Goal: Information Seeking & Learning: Check status

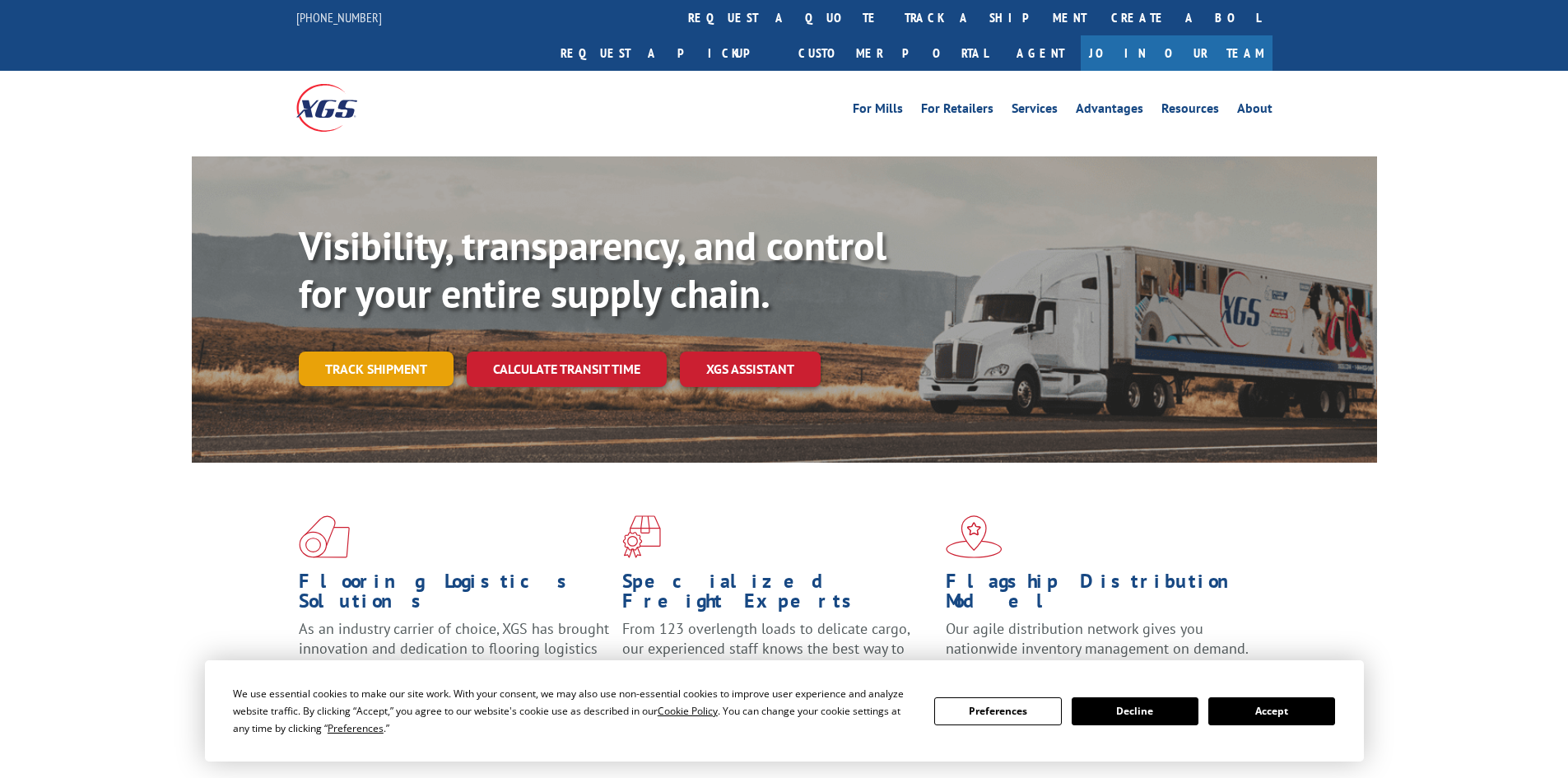
click at [400, 352] on link "Track shipment" at bounding box center [375, 369] width 155 height 35
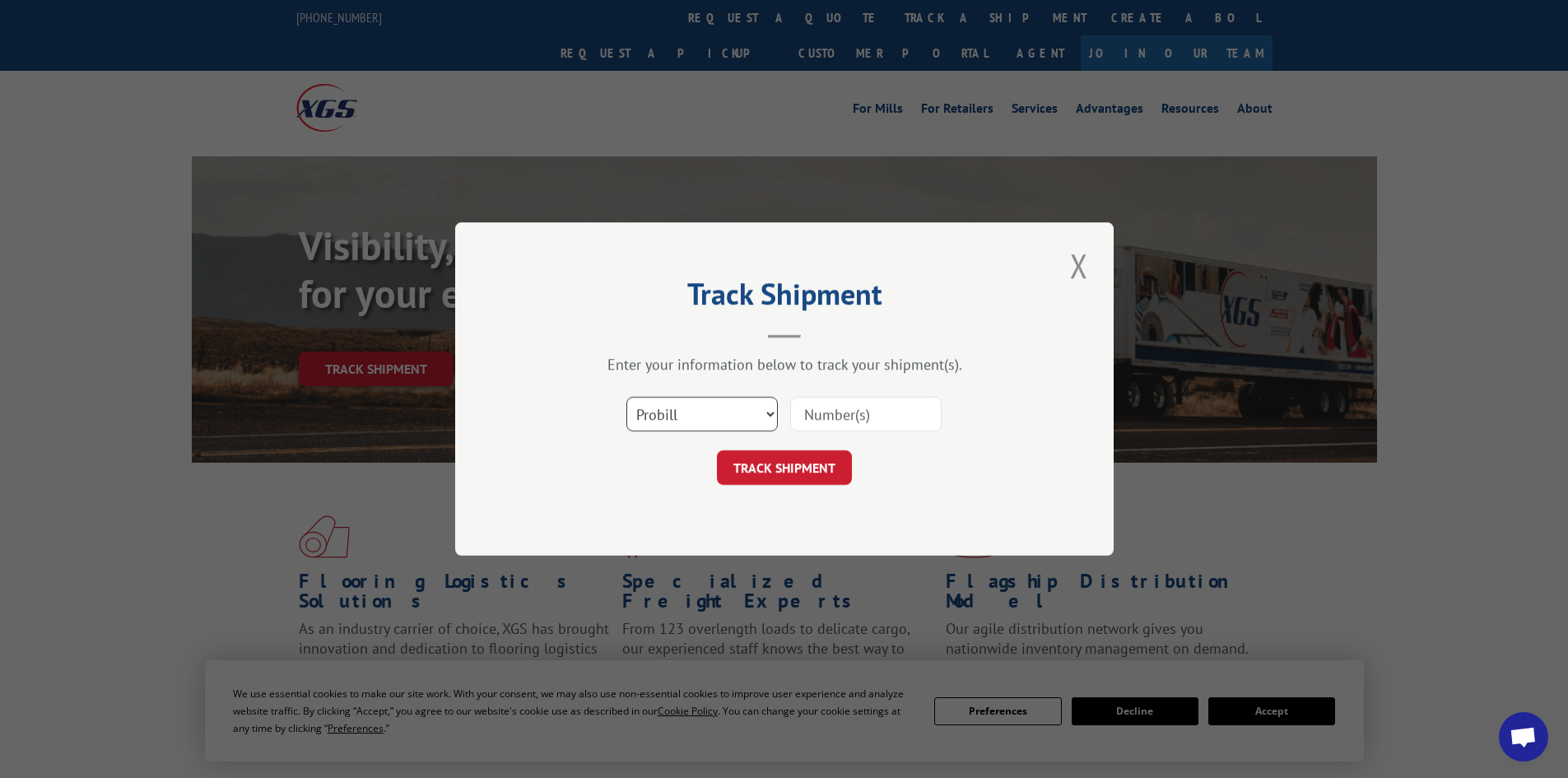
click at [771, 416] on select "Select category... Probill BOL PO" at bounding box center [701, 413] width 151 height 35
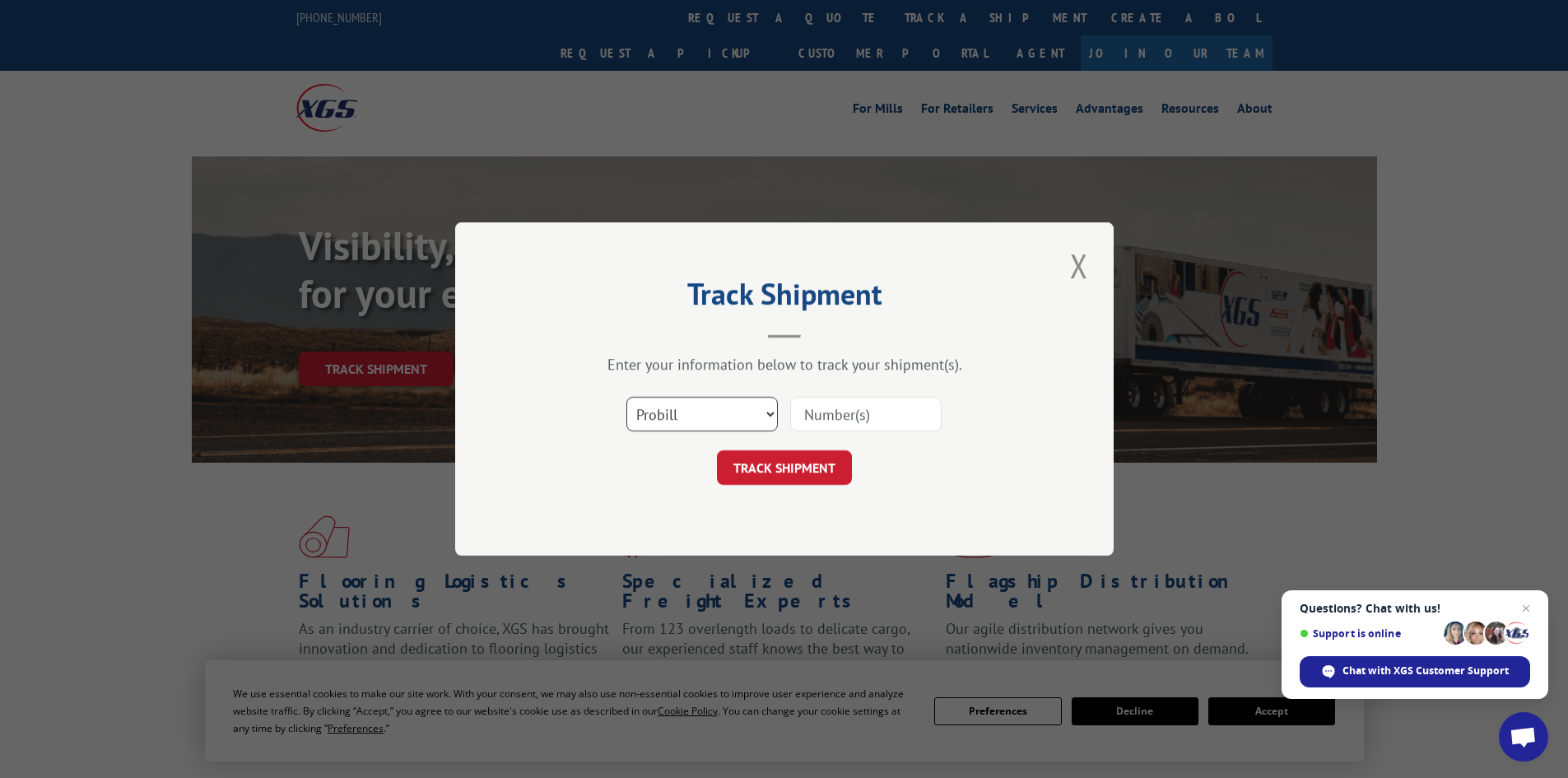
select select "bol"
click at [626, 396] on select "Select category... Probill BOL PO" at bounding box center [701, 413] width 151 height 35
click at [867, 420] on input at bounding box center [866, 413] width 151 height 35
paste input "608170"
type input "608170"
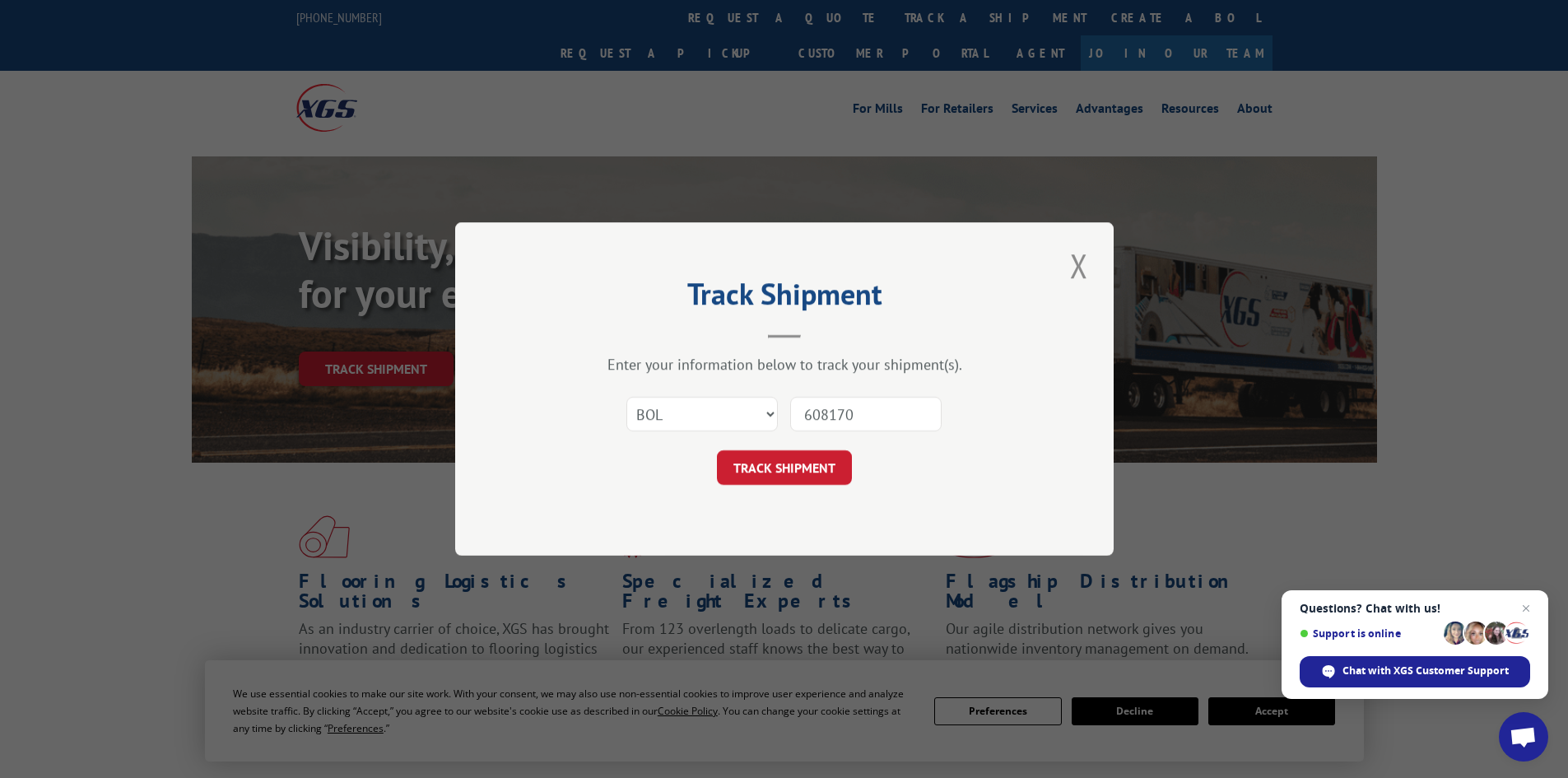
click at [804, 460] on button "TRACK SHIPMENT" at bounding box center [784, 468] width 135 height 35
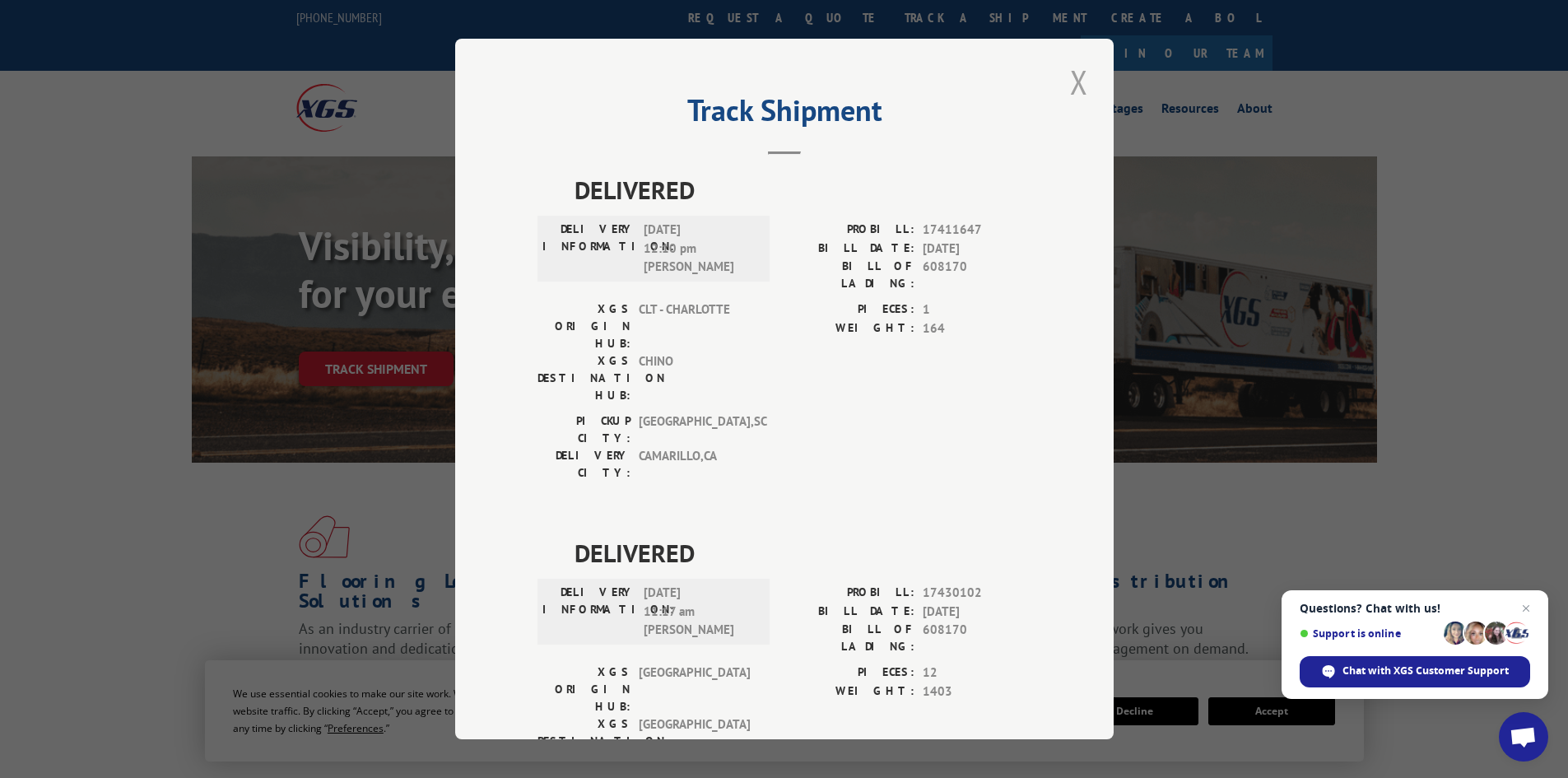
click at [1070, 81] on button "Close modal" at bounding box center [1079, 82] width 28 height 45
